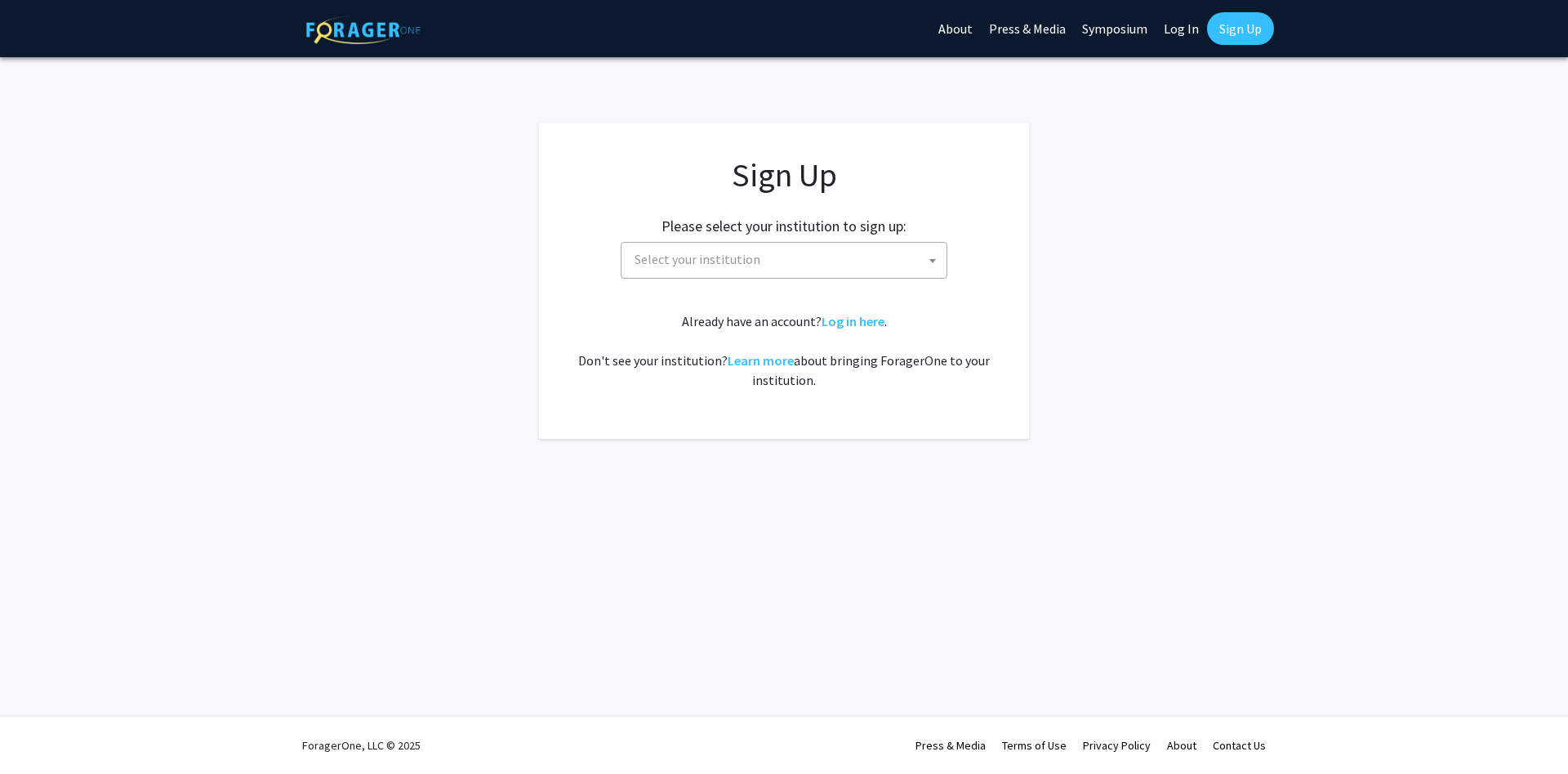
click at [816, 255] on span "Select your institution" at bounding box center [787, 259] width 319 height 34
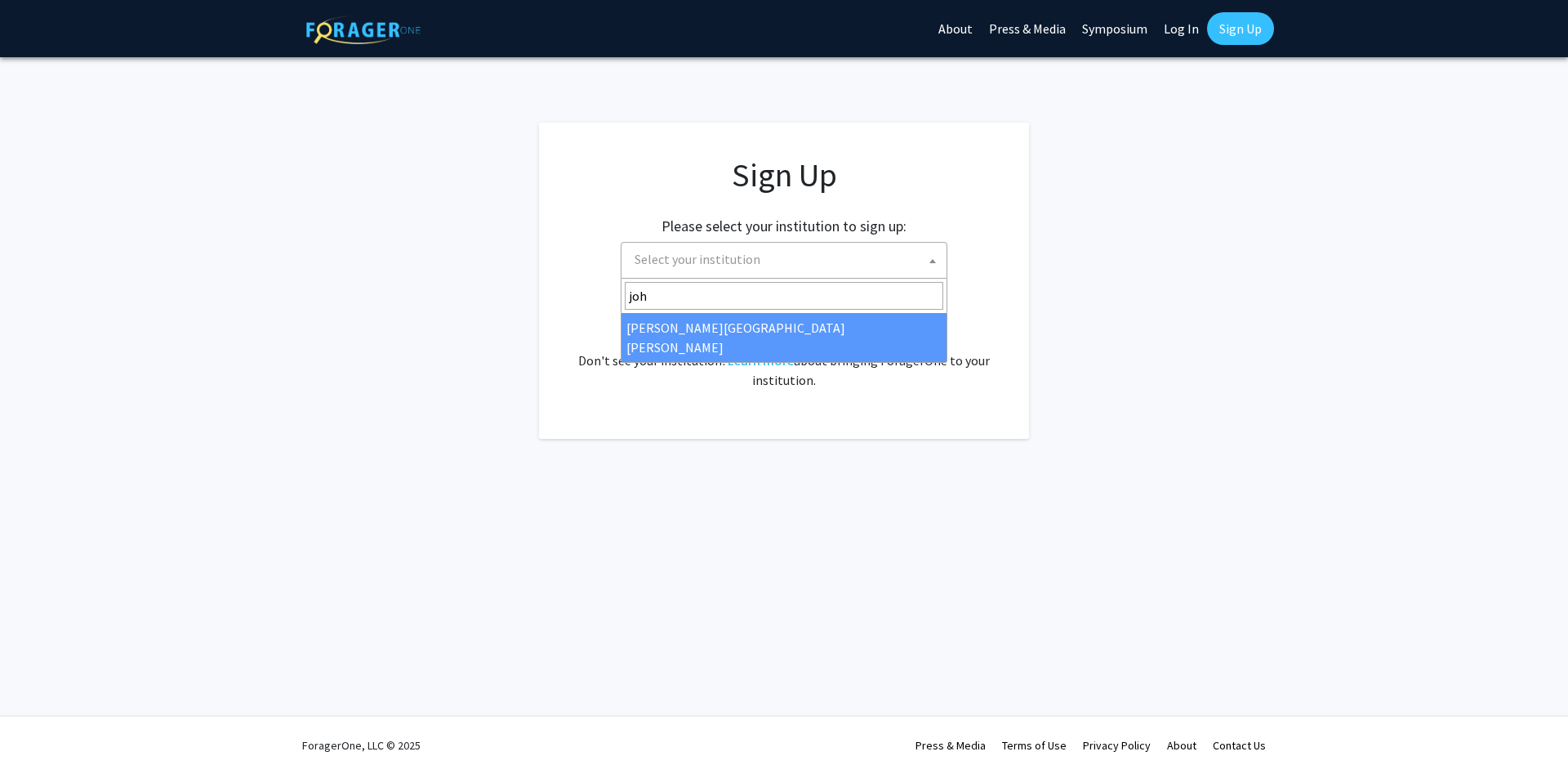
type input "john"
select select "1"
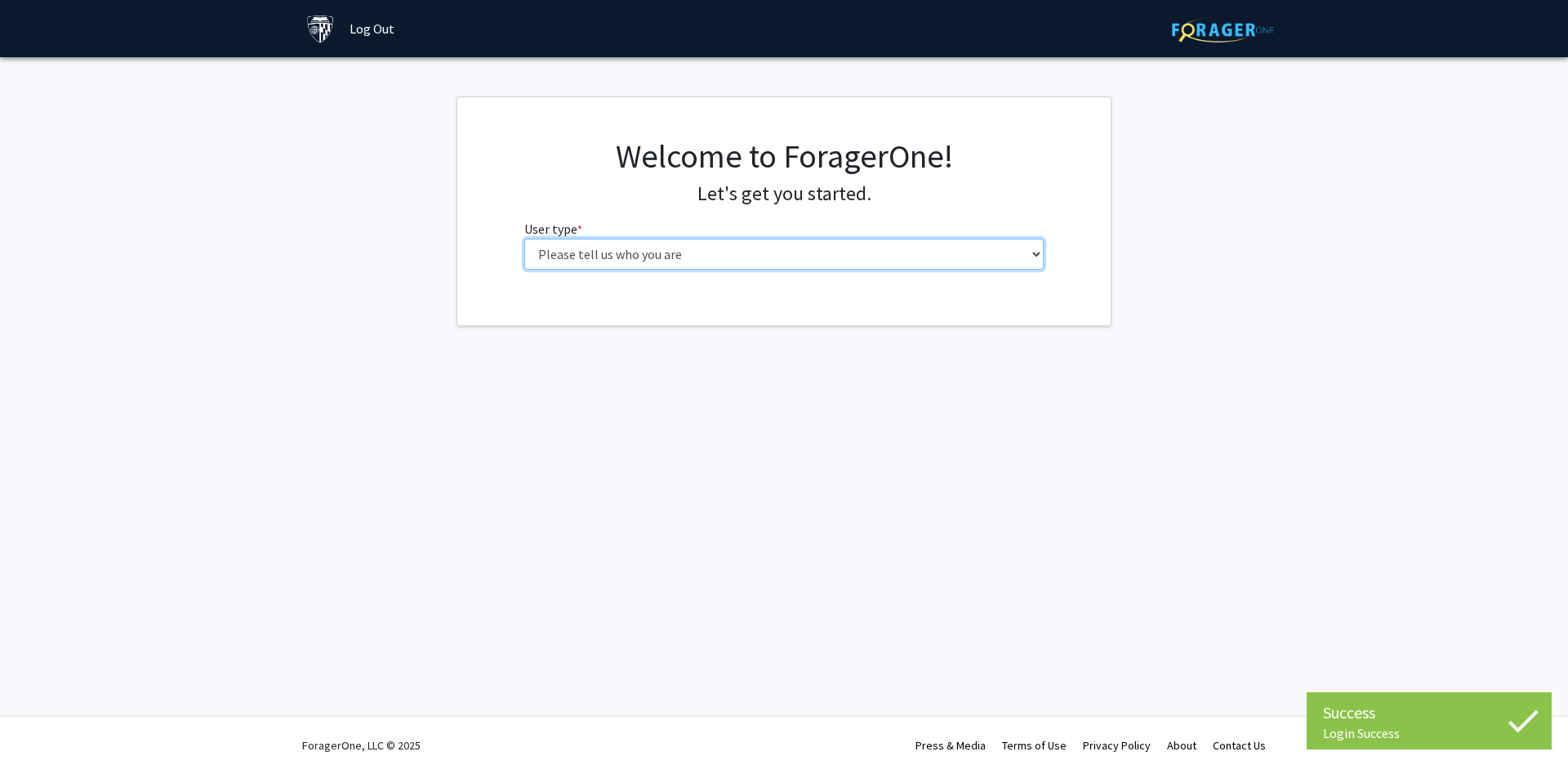
click at [524, 238] on select "Please tell us who you are Undergraduate Student Master's Student Doctoral Cand…" at bounding box center [784, 254] width 520 height 31
select select "2: masters"
click option "Master's Student" at bounding box center [0, 0] width 0 height 0
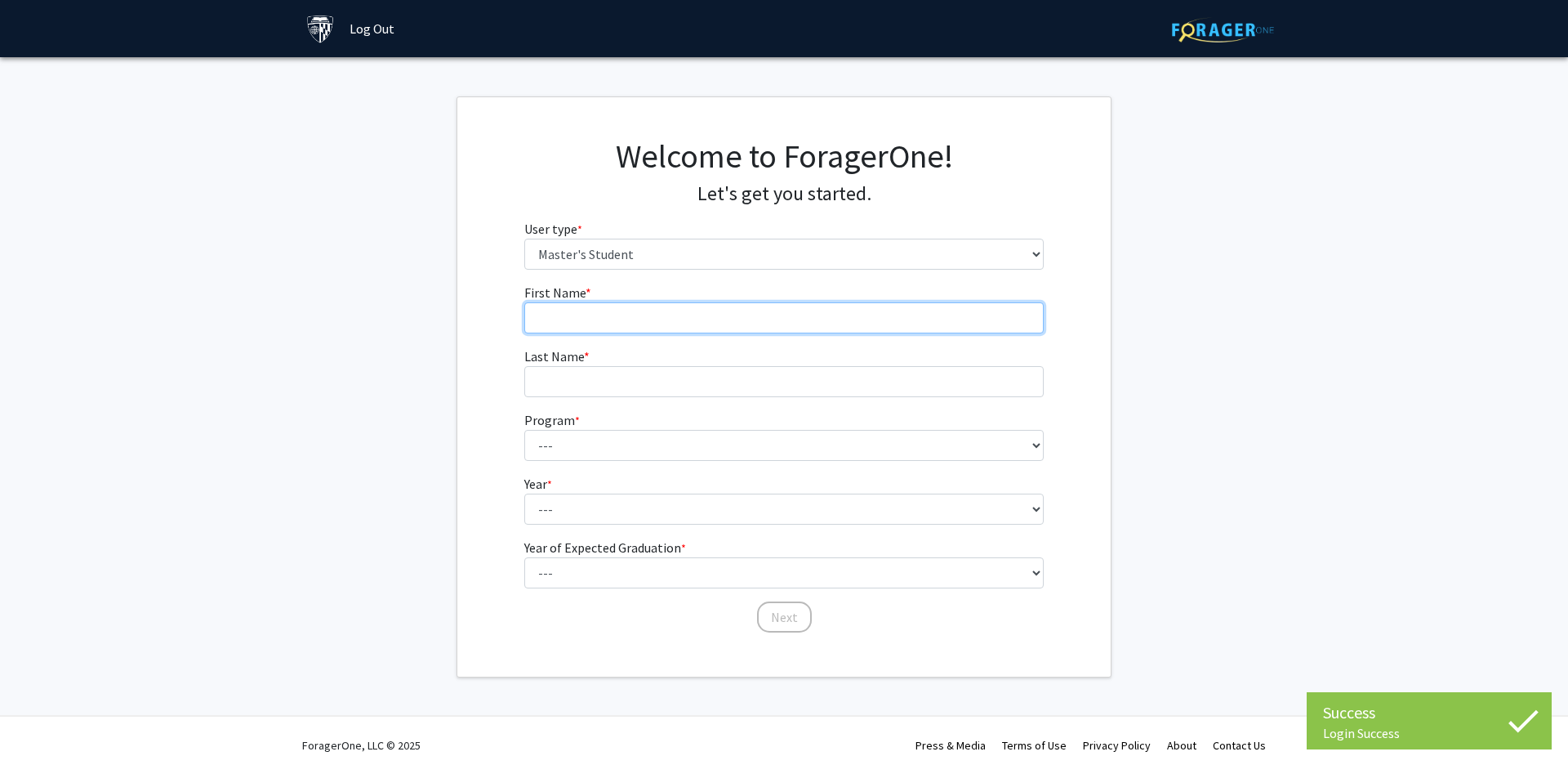
click at [640, 317] on input "First Name * required" at bounding box center [784, 318] width 520 height 31
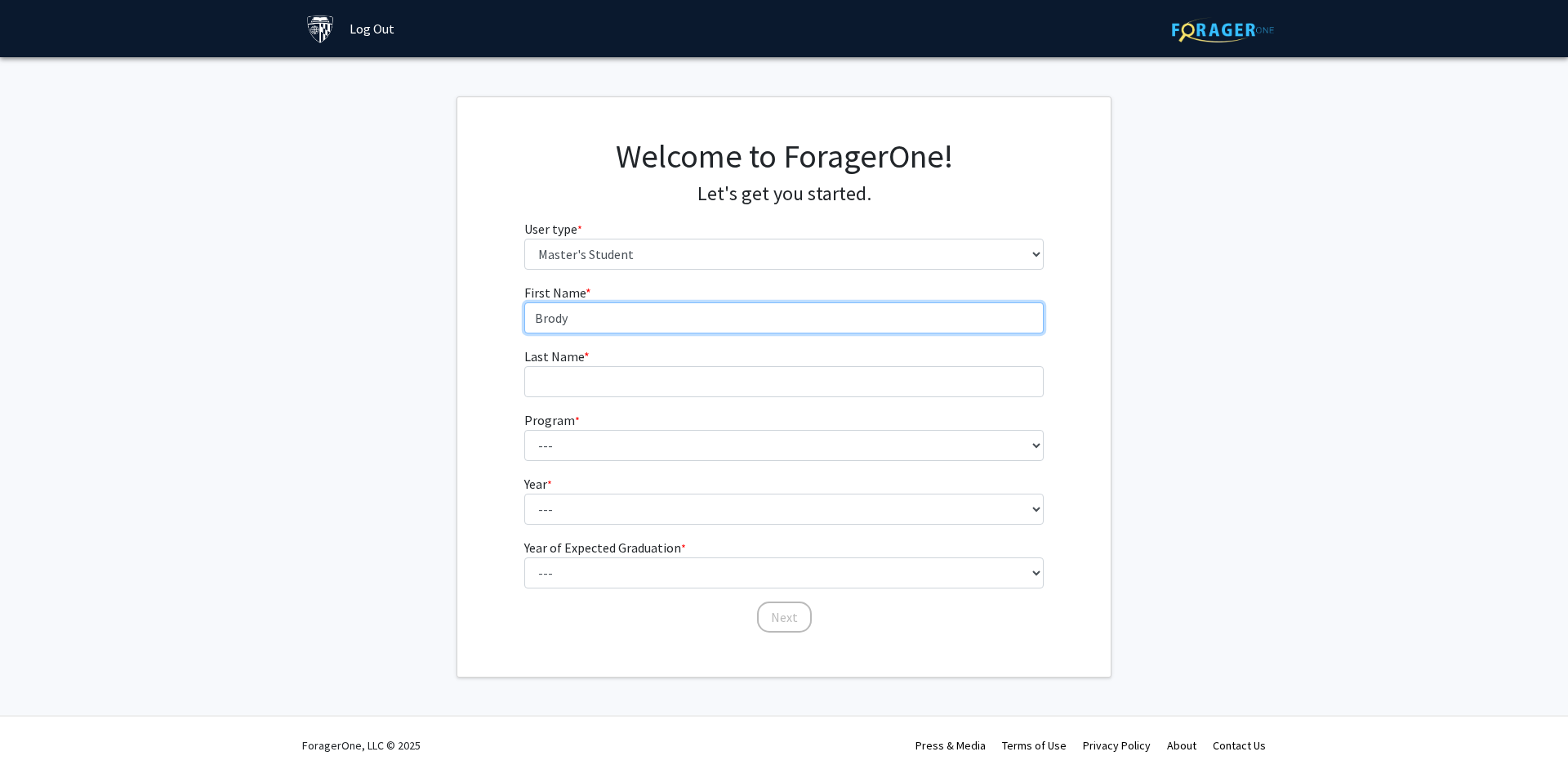
type input "Brody"
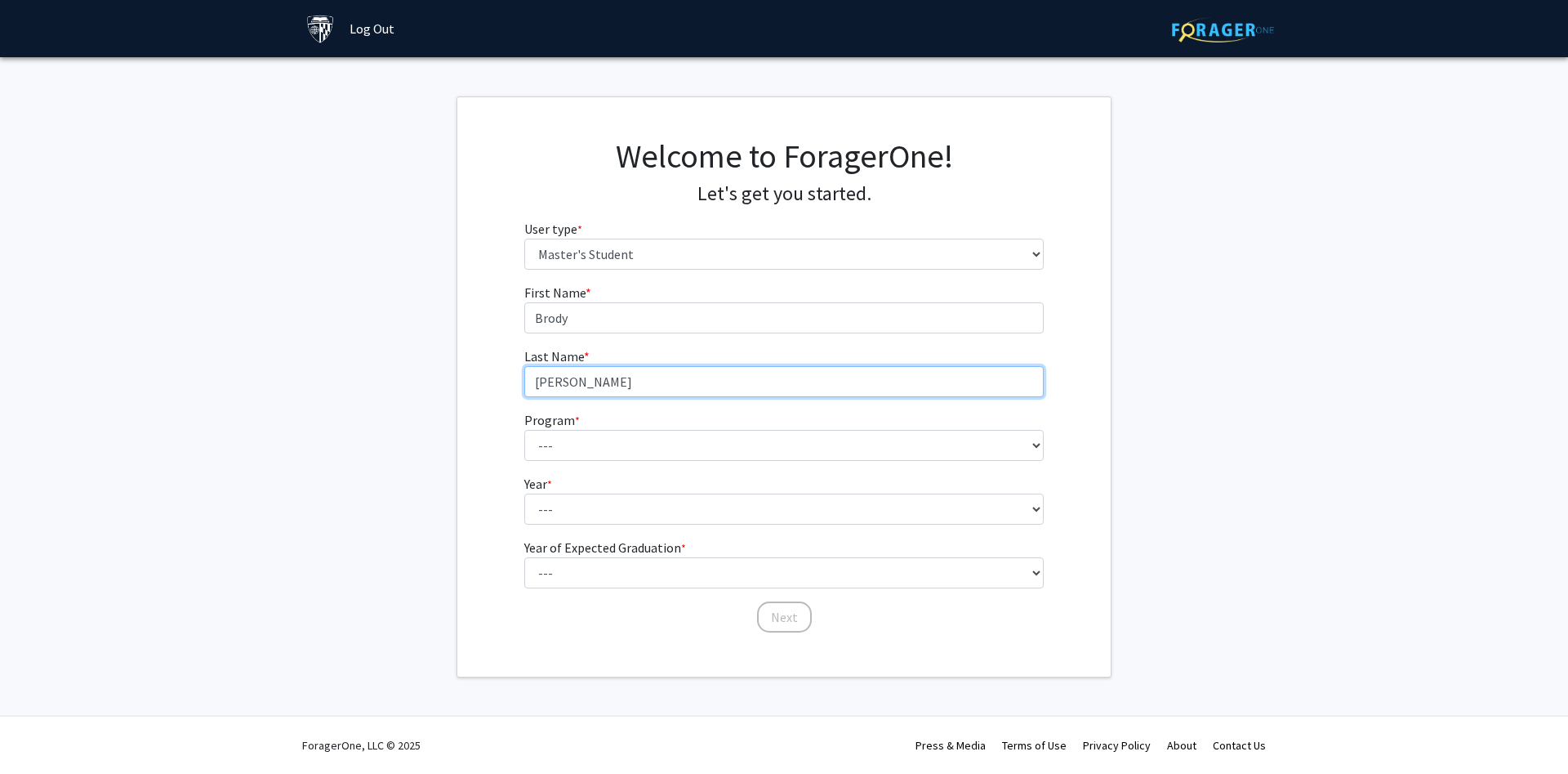
type input "[PERSON_NAME]"
click at [524, 430] on select "--- Anatomy Education Applied and Computational Mathematics Applied Biomedical …" at bounding box center [784, 445] width 520 height 31
select select "39: 28"
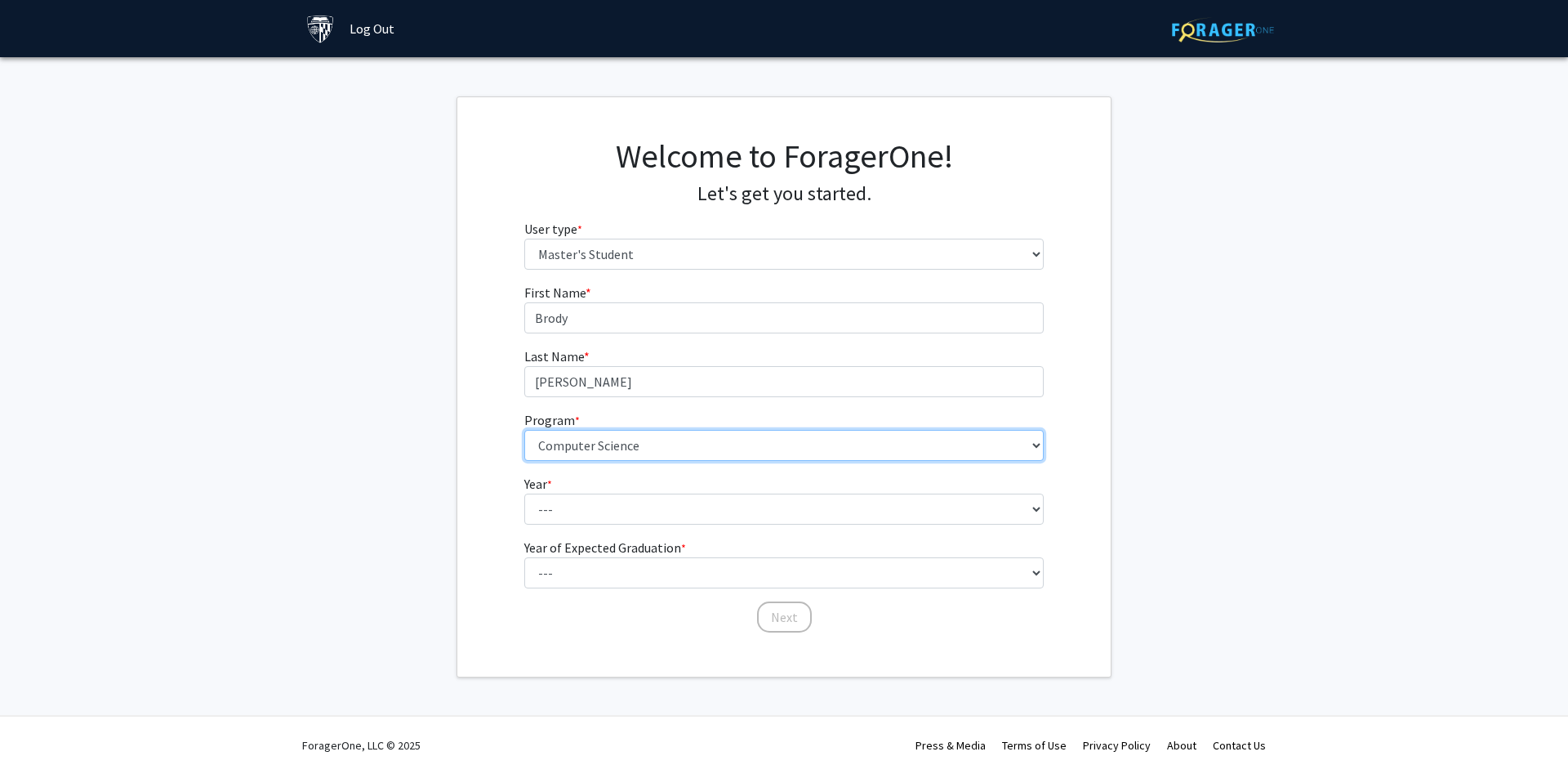
click option "Computer Science" at bounding box center [0, 0] width 0 height 0
click at [524, 494] on select "--- First Year Second Year" at bounding box center [784, 509] width 520 height 31
select select "1: first_year"
click option "First Year" at bounding box center [0, 0] width 0 height 0
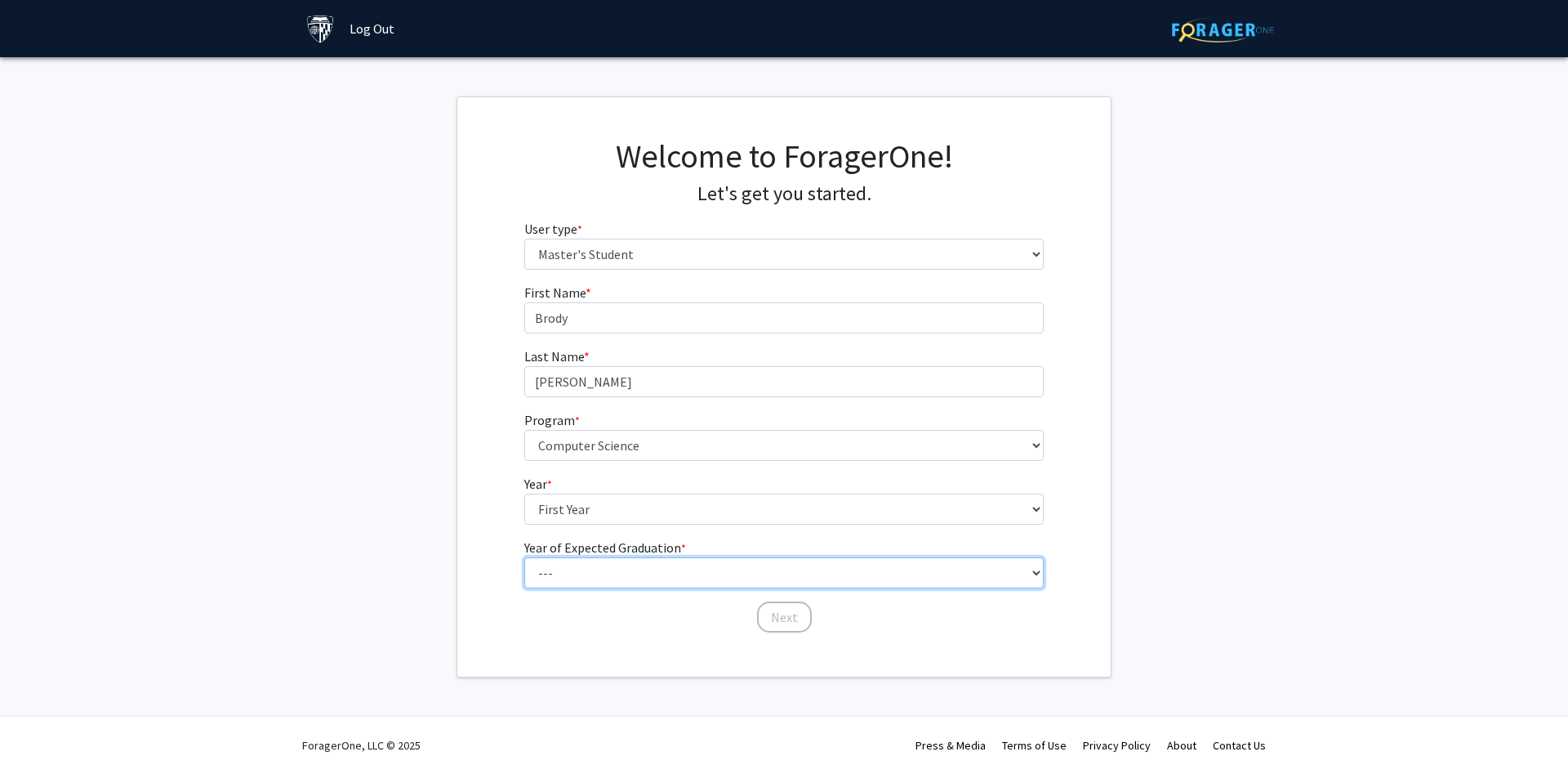
click at [524, 557] on select "--- 2025 2026 2027 2028 2029 2030 2031 2032 2033 2034" at bounding box center [784, 573] width 520 height 31
click option "2027" at bounding box center [0, 0] width 0 height 0
click at [524, 557] on select "--- 2025 2026 2027 2028 2029 2030 2031 2032 2033 2034" at bounding box center [784, 573] width 520 height 31
select select "4: 2028"
click option "2028" at bounding box center [0, 0] width 0 height 0
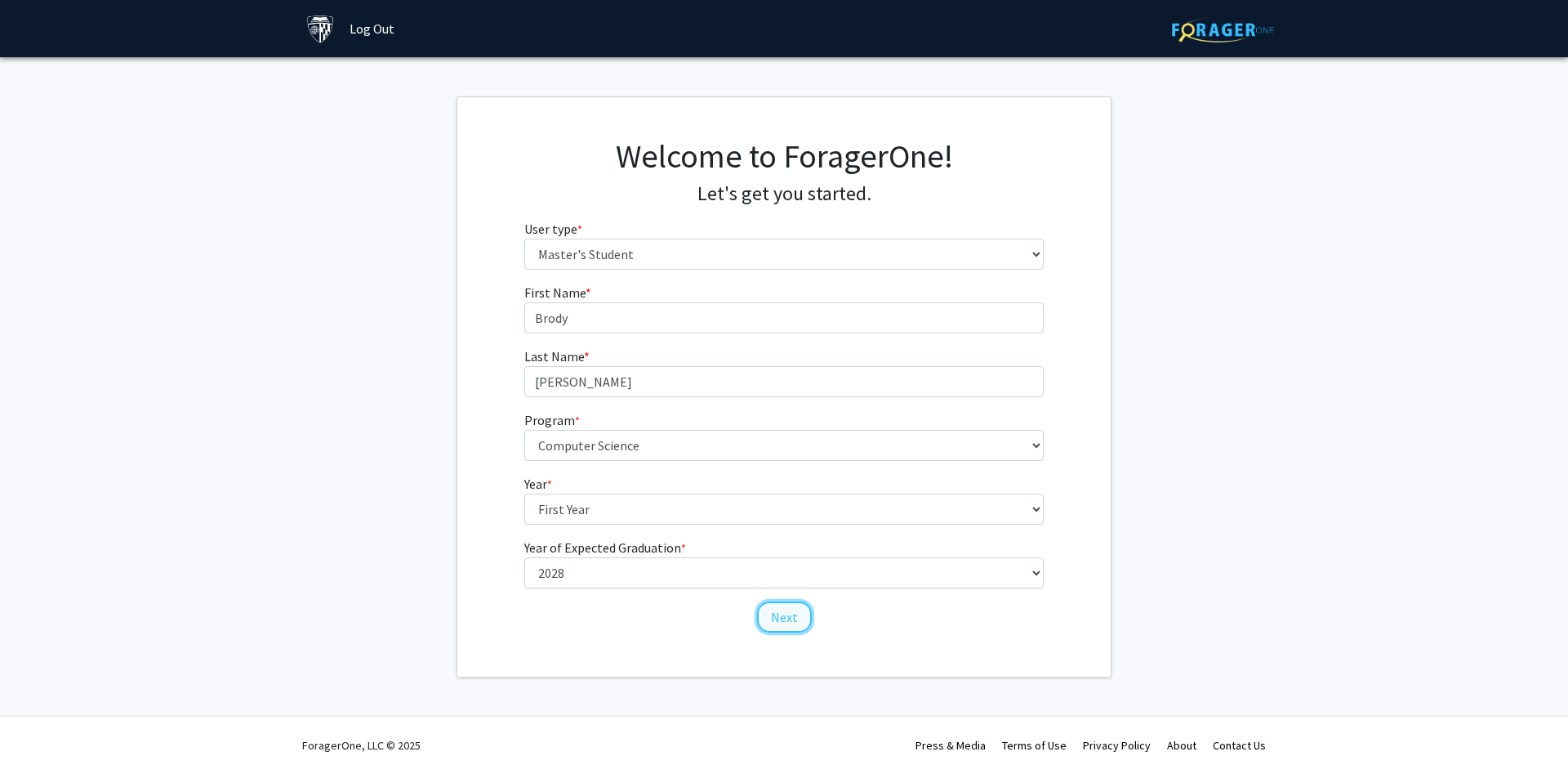
click at [782, 622] on button "Next" at bounding box center [785, 617] width 55 height 31
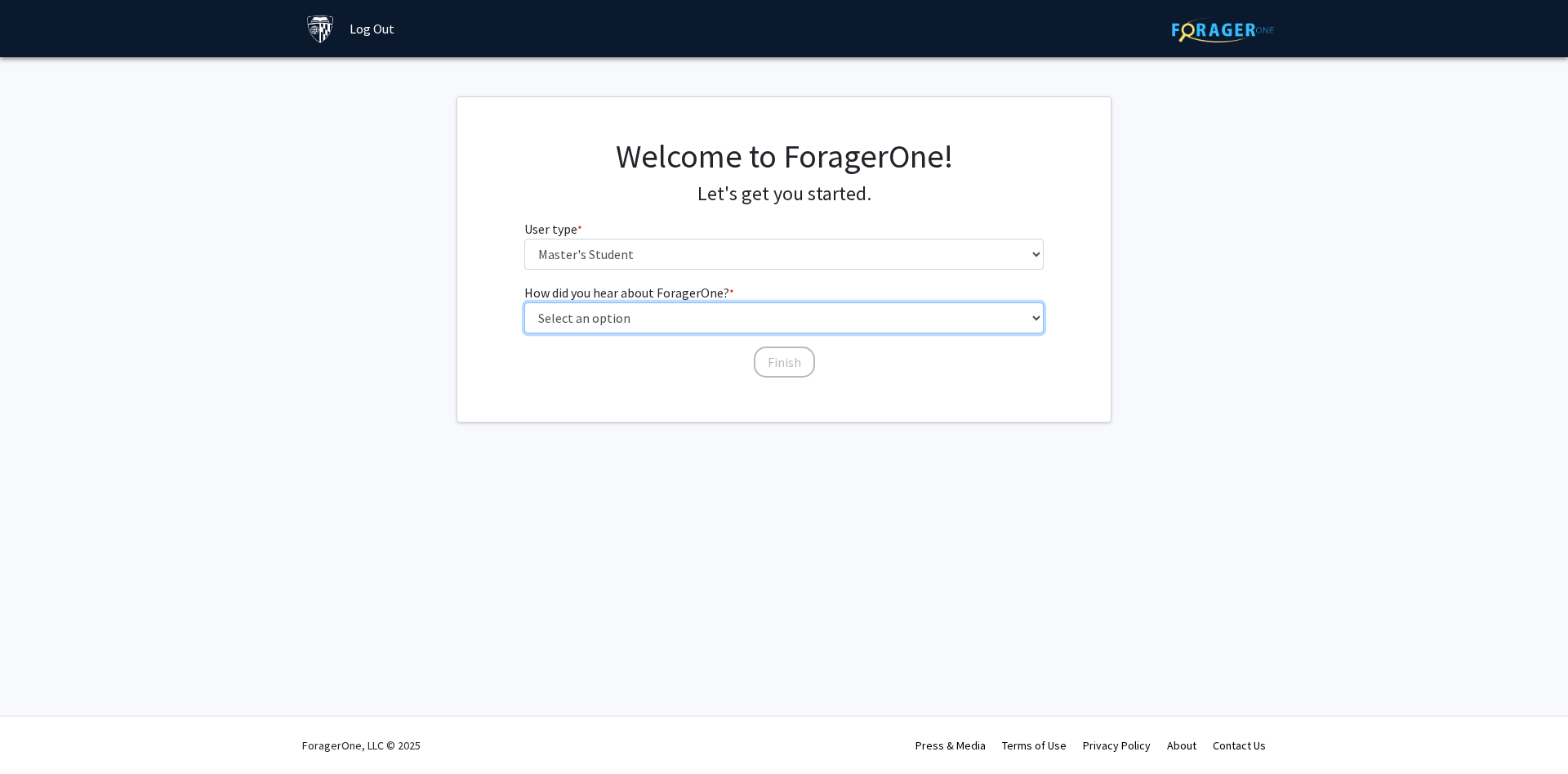
click at [524, 303] on select "Select an option Peer/student recommendation Faculty/staff recommendation Unive…" at bounding box center [784, 318] width 520 height 31
select select "3: university_website"
click option "University website" at bounding box center [0, 0] width 0 height 0
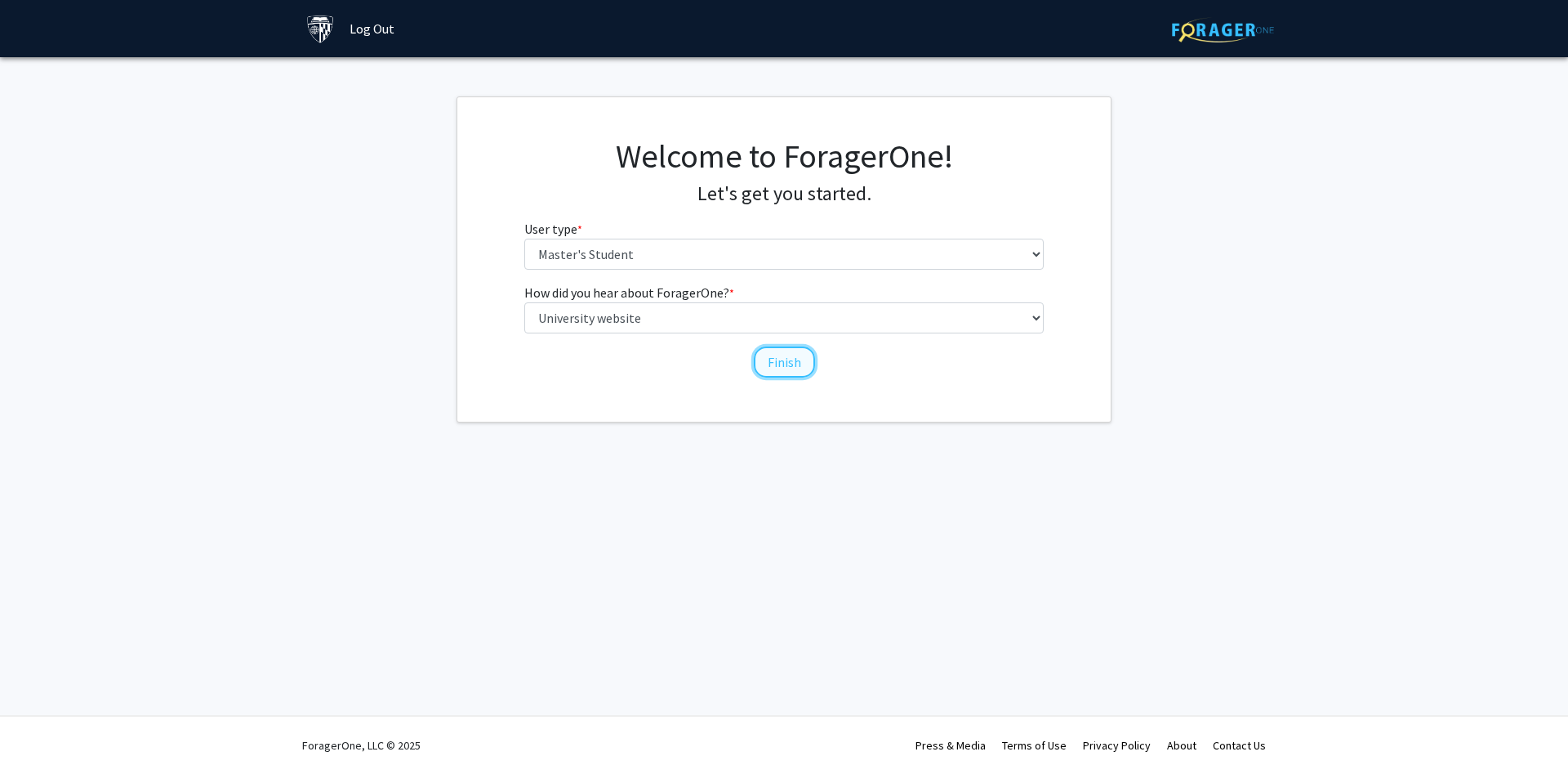
click at [779, 359] on button "Finish" at bounding box center [784, 362] width 61 height 31
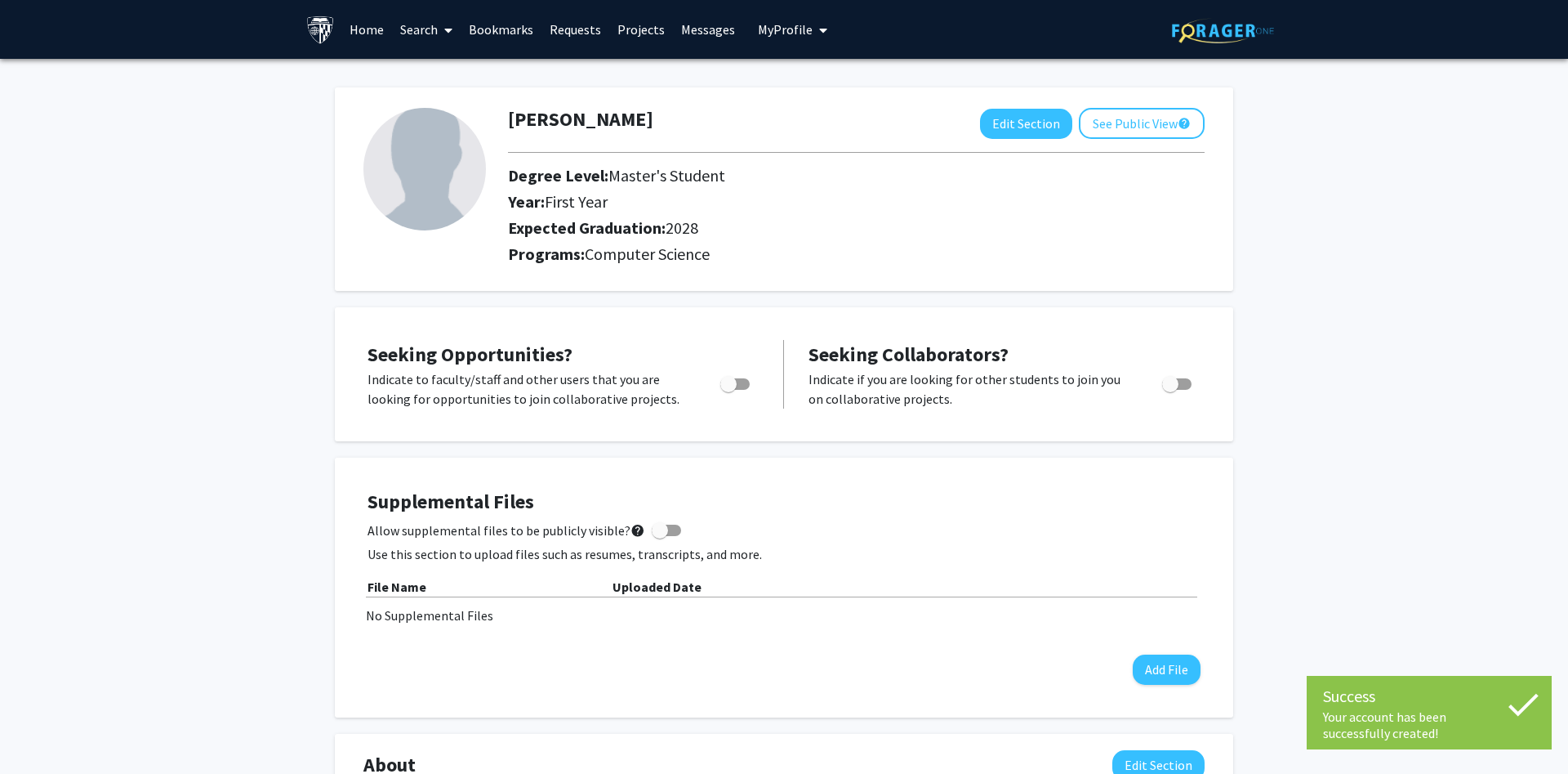
click at [730, 382] on span "Toggle" at bounding box center [728, 384] width 16 height 16
click at [728, 390] on input "Are you actively seeking opportunities?" at bounding box center [727, 390] width 1 height 1
checkbox input "true"
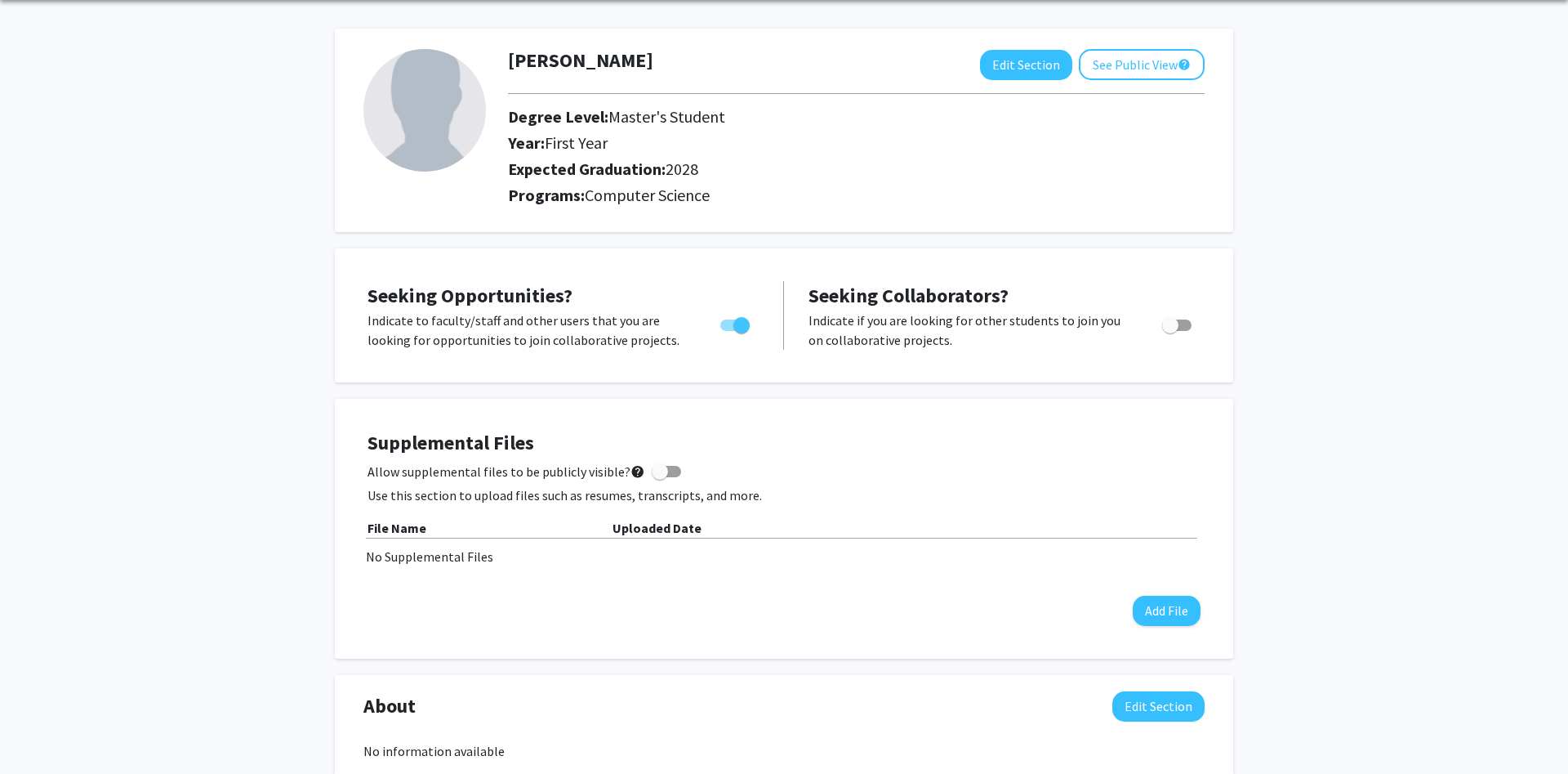
scroll to position [83, 0]
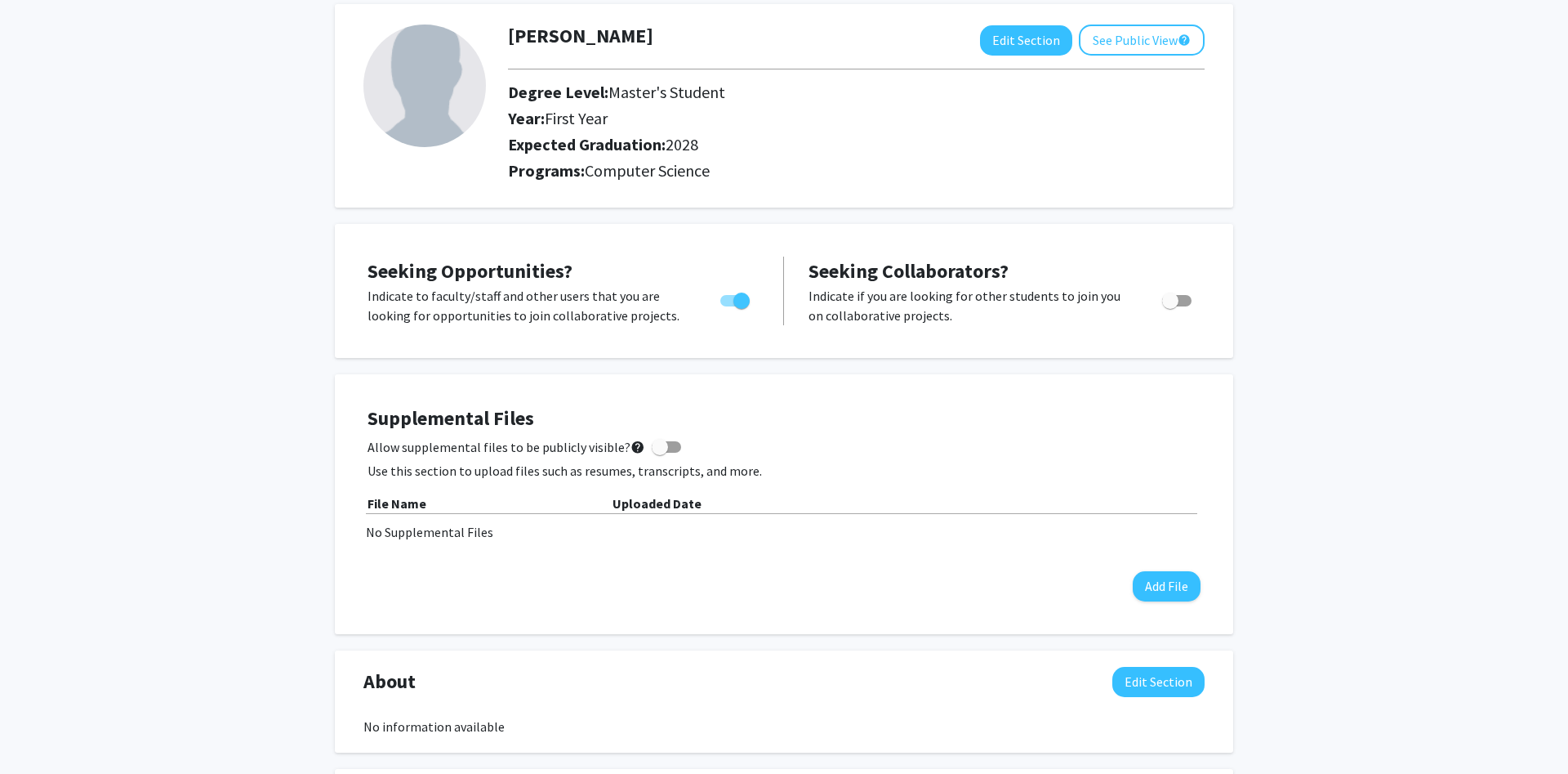
click at [661, 442] on span at bounding box center [666, 446] width 29 height 11
click at [660, 452] on input "Allow supplemental files to be publicly visible? help" at bounding box center [659, 452] width 1 height 1
checkbox input "true"
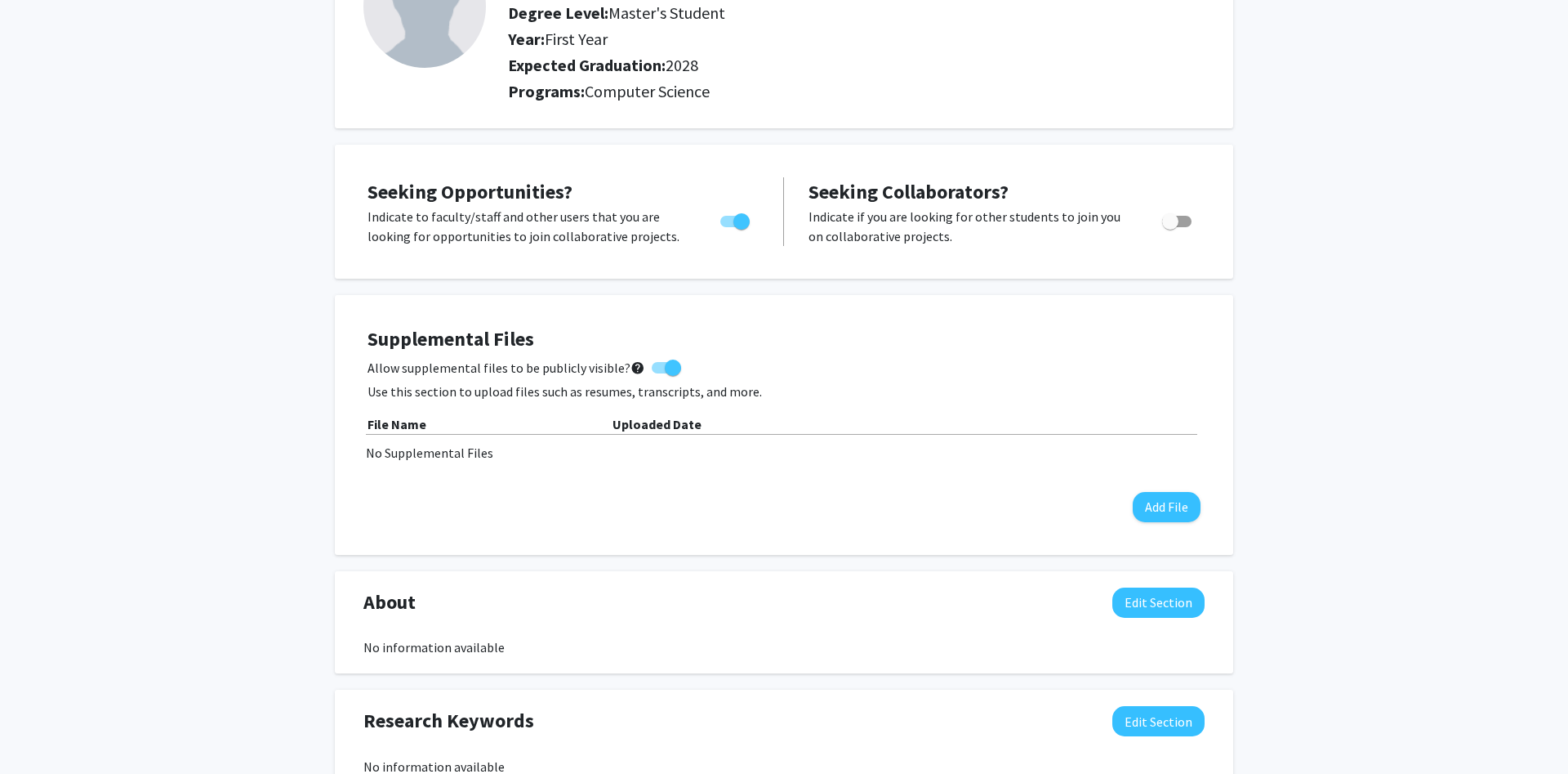
scroll to position [167, 0]
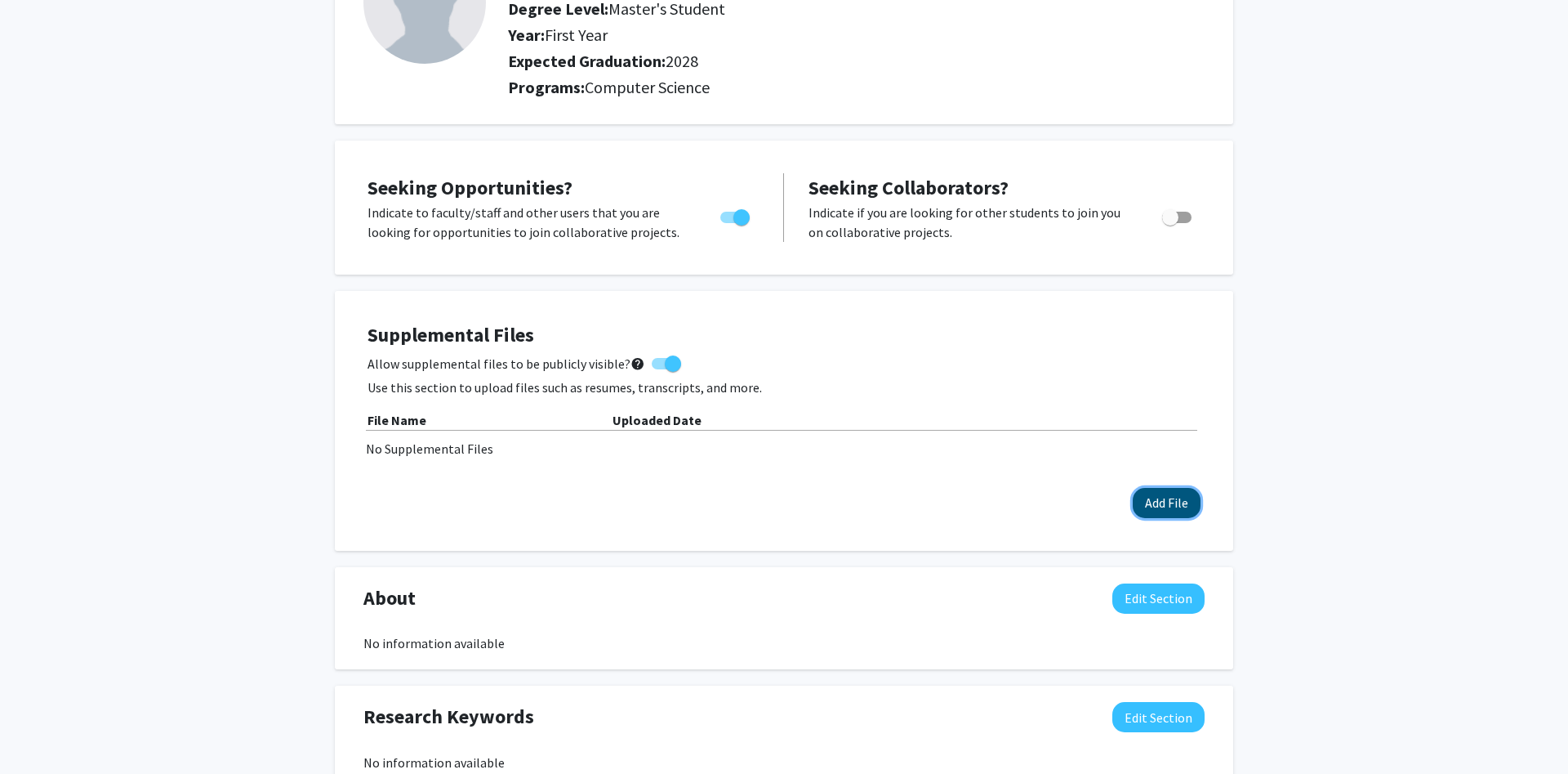
click at [1171, 516] on button "Add File" at bounding box center [1167, 502] width 68 height 30
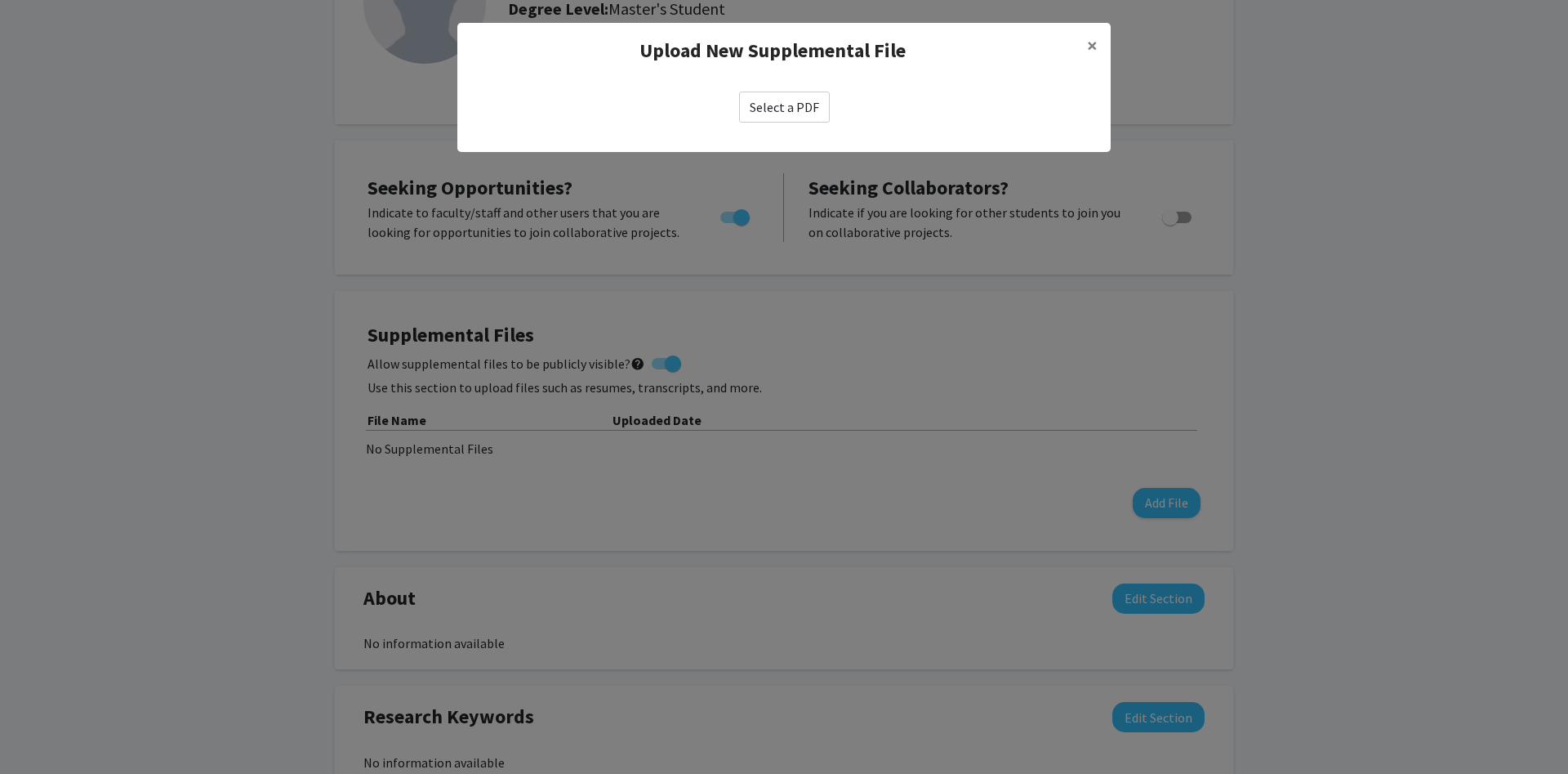
click at [793, 110] on label "Select a PDF" at bounding box center [784, 107] width 90 height 31
click at [0, 0] on input "Select a PDF" at bounding box center [0, 0] width 0 height 0
